Goal: Task Accomplishment & Management: Complete application form

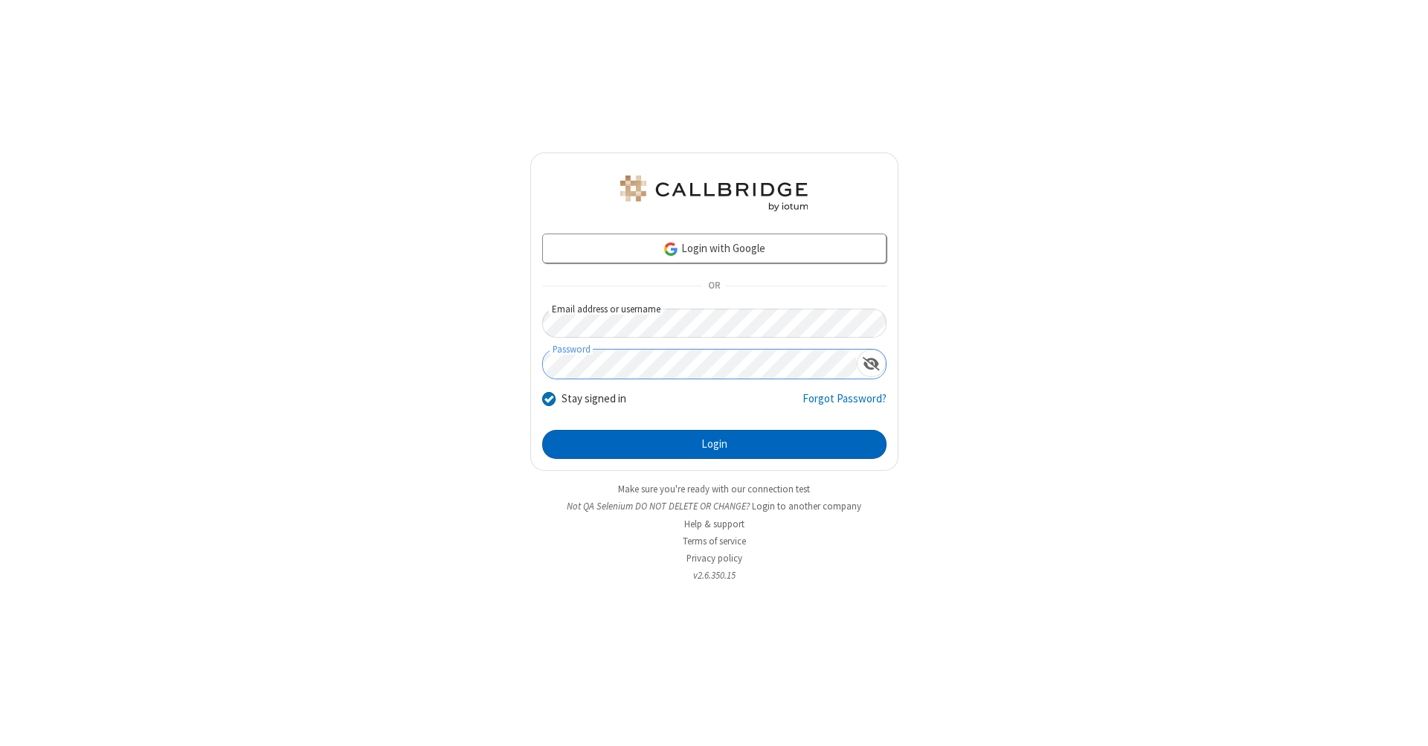
click at [714, 445] on button "Login" at bounding box center [714, 445] width 344 height 30
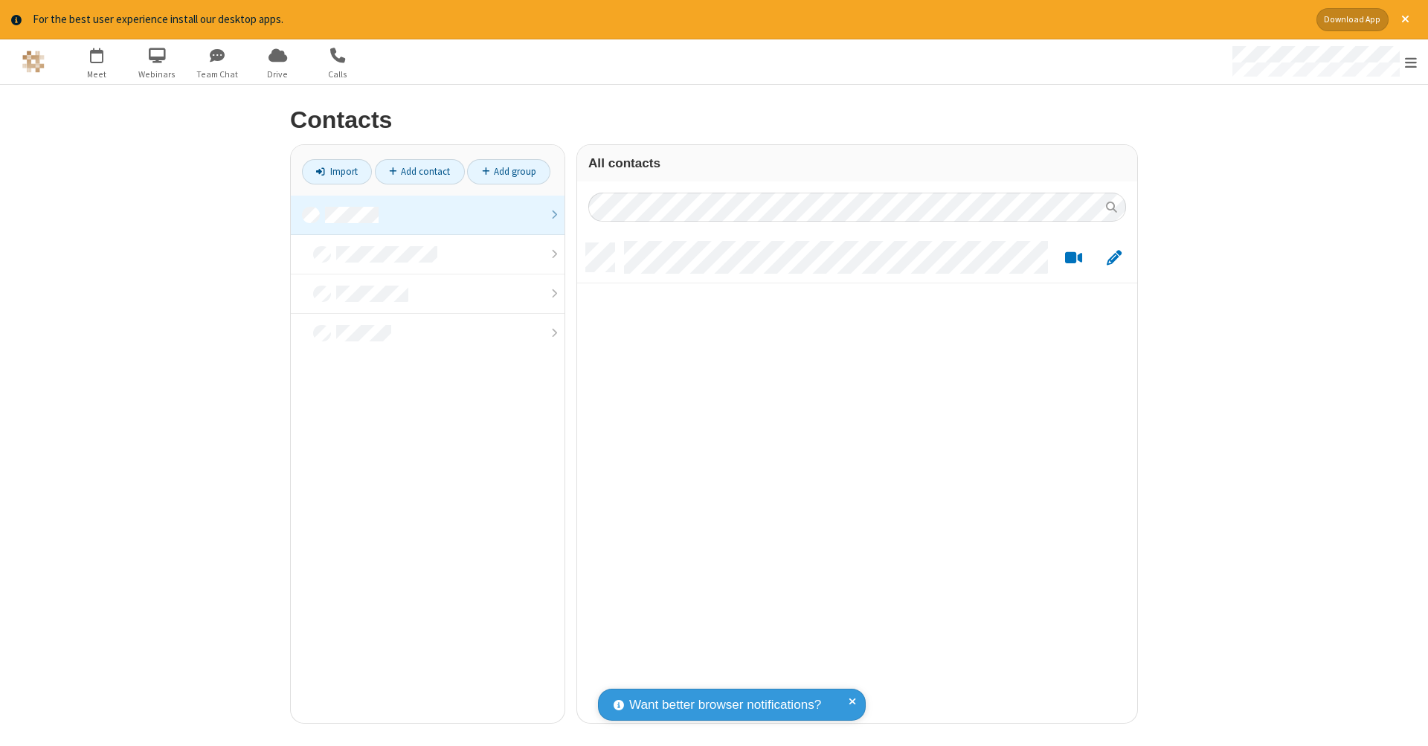
scroll to position [12, 12]
click at [428, 214] on link at bounding box center [428, 215] width 274 height 39
click at [419, 171] on link "Add contact" at bounding box center [420, 171] width 90 height 25
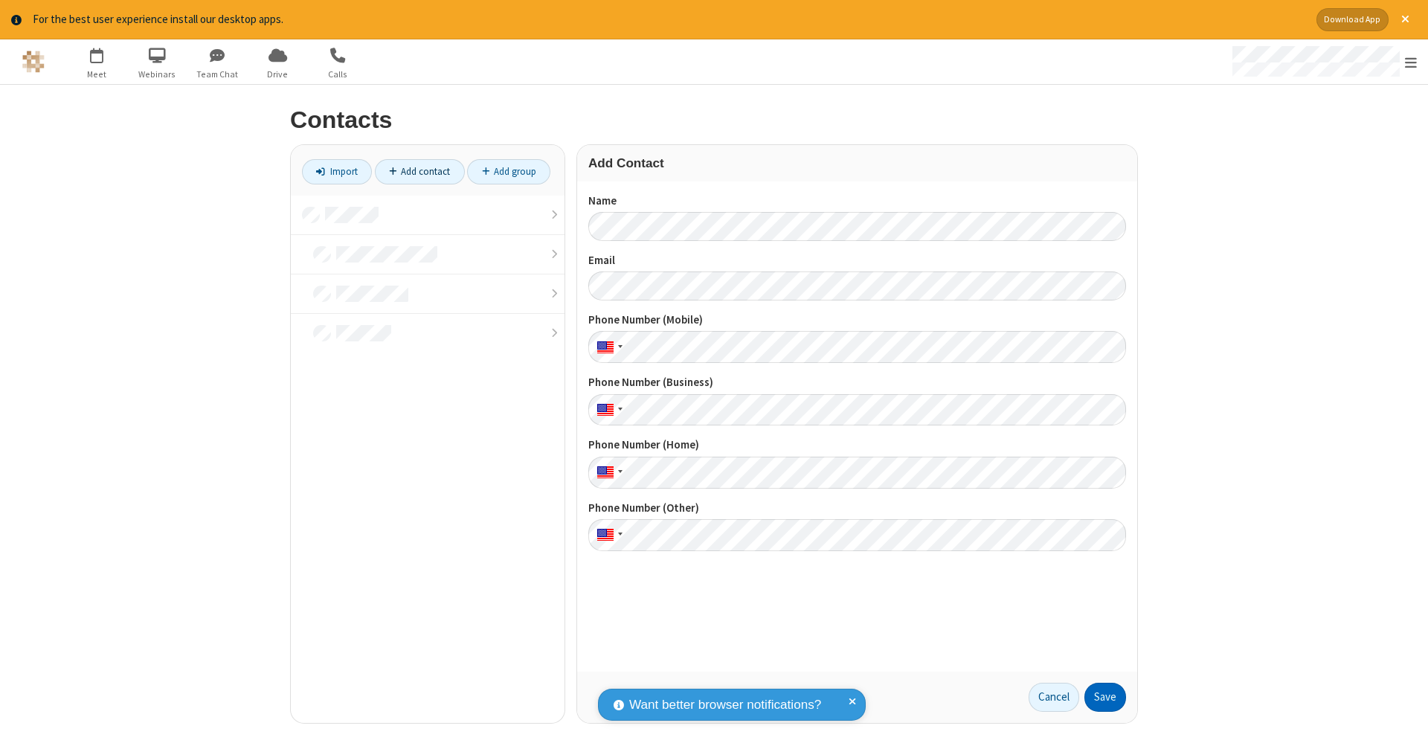
click at [1105, 697] on button "Save" at bounding box center [1105, 698] width 42 height 30
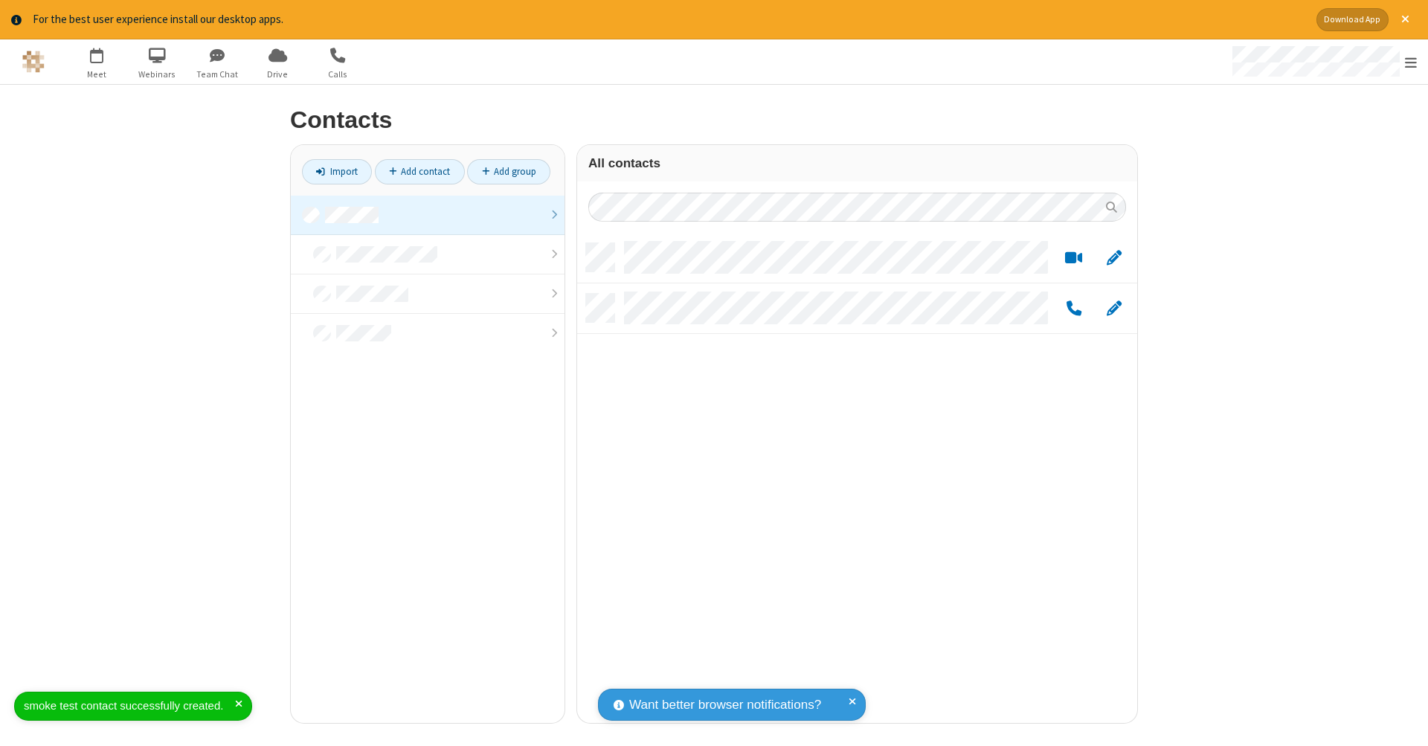
scroll to position [480, 549]
